Goal: Check status: Check status

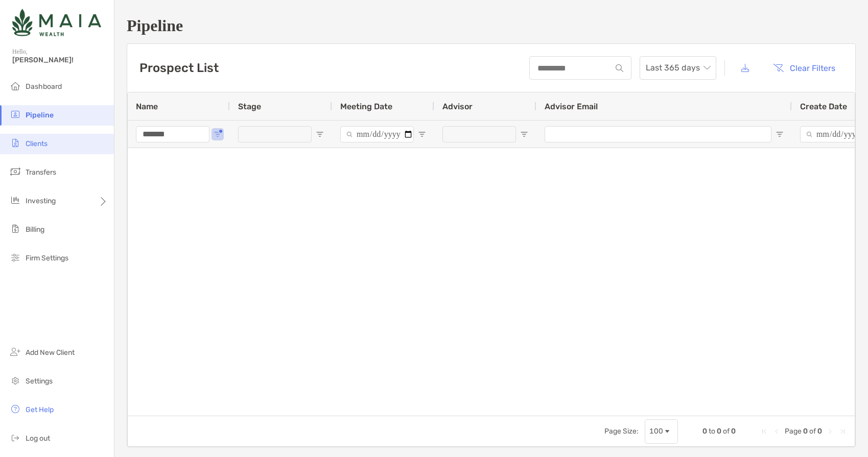
click at [38, 147] on span "Clients" at bounding box center [37, 144] width 22 height 9
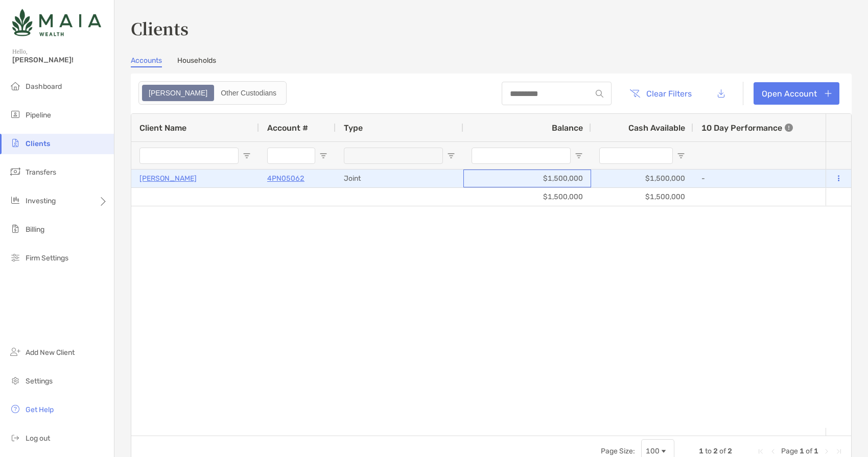
drag, startPoint x: 587, startPoint y: 176, endPoint x: 545, endPoint y: 180, distance: 42.1
click at [545, 180] on div "$1,500,000" at bounding box center [528, 179] width 128 height 18
drag, startPoint x: 545, startPoint y: 180, endPoint x: 498, endPoint y: 180, distance: 47.0
click at [498, 180] on div "$1,500,000" at bounding box center [528, 179] width 128 height 18
click at [556, 176] on div "$1,500,000" at bounding box center [528, 179] width 128 height 18
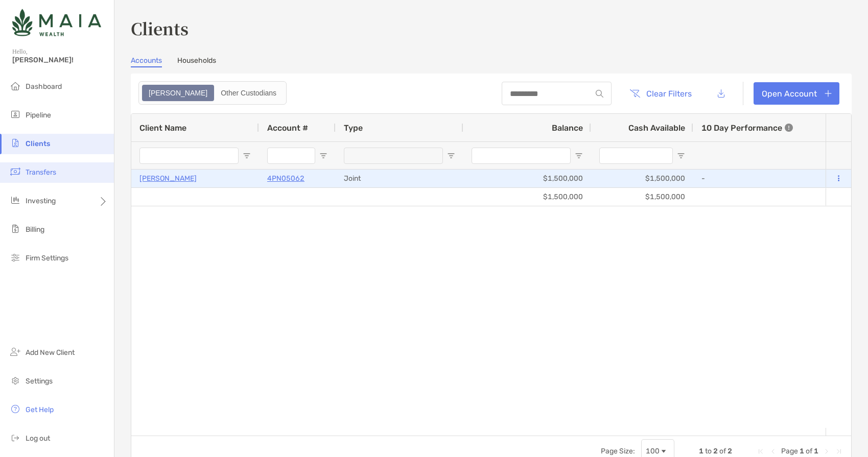
drag, startPoint x: 289, startPoint y: 177, endPoint x: 66, endPoint y: 175, distance: 223.4
click at [289, 177] on p "4PN05062" at bounding box center [285, 178] width 37 height 13
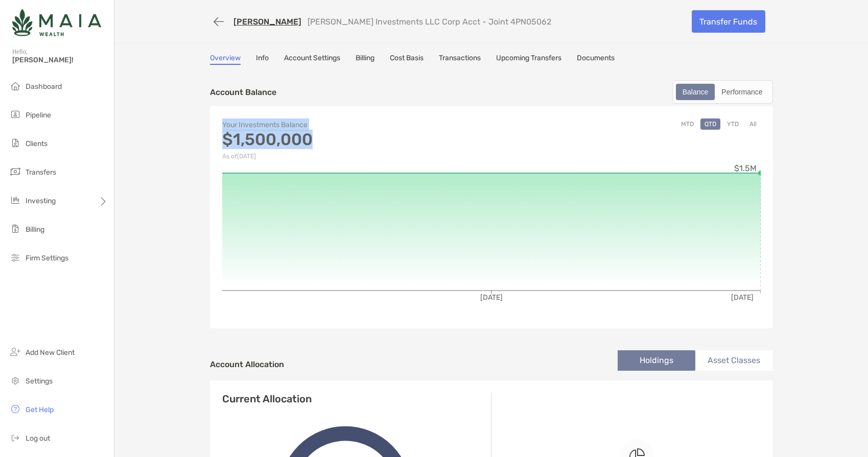
drag, startPoint x: 328, startPoint y: 141, endPoint x: 194, endPoint y: 127, distance: 134.1
click at [194, 127] on div "[PERSON_NAME] [PERSON_NAME] Investments LLC Corp Acct - Joint 4PN05062 Transfer…" at bounding box center [491, 329] width 754 height 659
copy div "Your Investments Balance $1,500,000"
drag, startPoint x: 482, startPoint y: 20, endPoint x: 359, endPoint y: 38, distance: 124.0
click at [417, 21] on div "[PERSON_NAME] [PERSON_NAME] Investments LLC Corp Acct - Joint 4PN05062" at bounding box center [447, 21] width 474 height 19
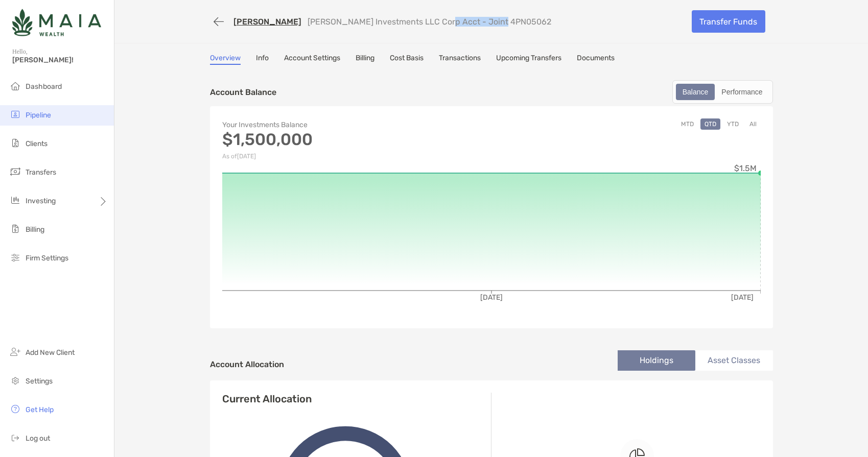
copy p "Joint 4PN05062"
